Goal: Check status: Check status

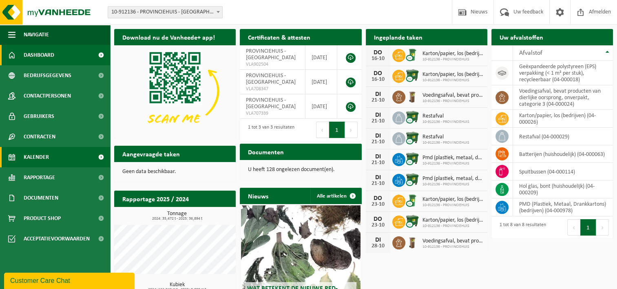
click at [44, 158] on span "Kalender" at bounding box center [36, 157] width 25 height 20
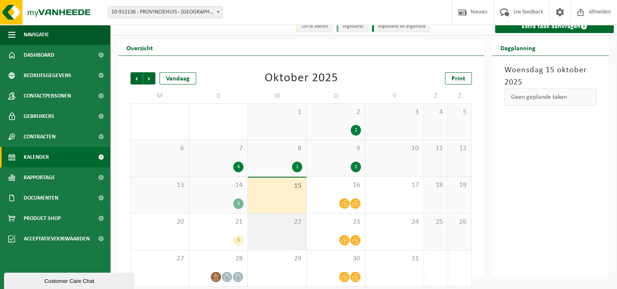
scroll to position [13, 0]
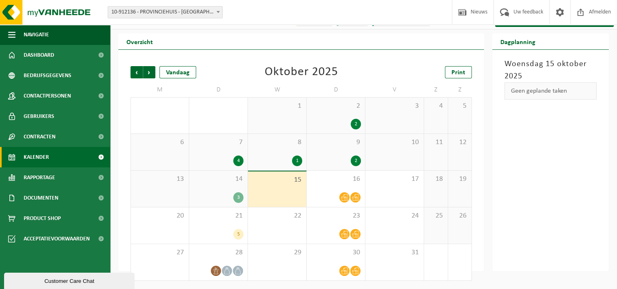
click at [236, 199] on div "3" at bounding box center [238, 197] width 10 height 11
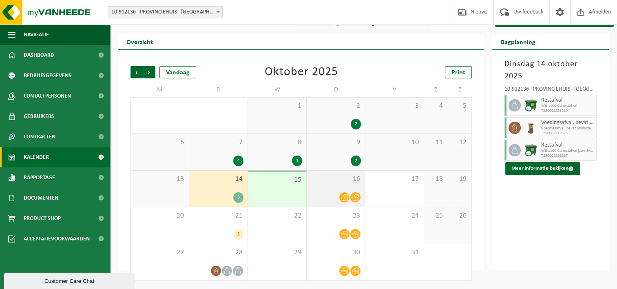
click at [339, 194] on div at bounding box center [336, 197] width 50 height 11
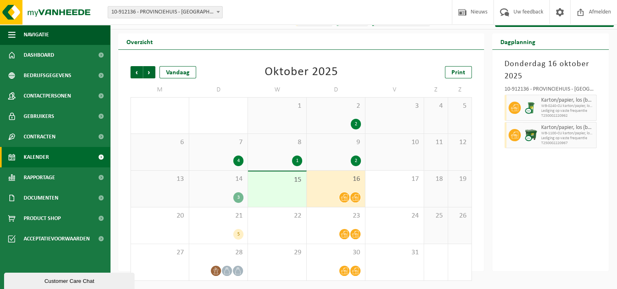
click at [343, 162] on div "2" at bounding box center [336, 160] width 50 height 11
